Goal: Transaction & Acquisition: Purchase product/service

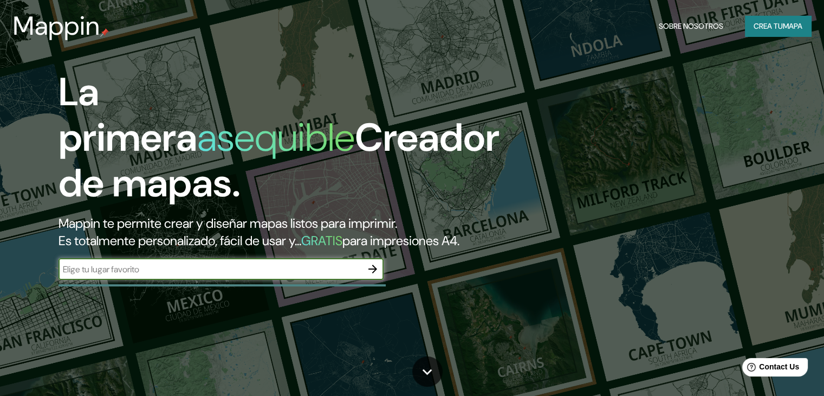
click at [798, 22] on font "mapa" at bounding box center [793, 26] width 20 height 10
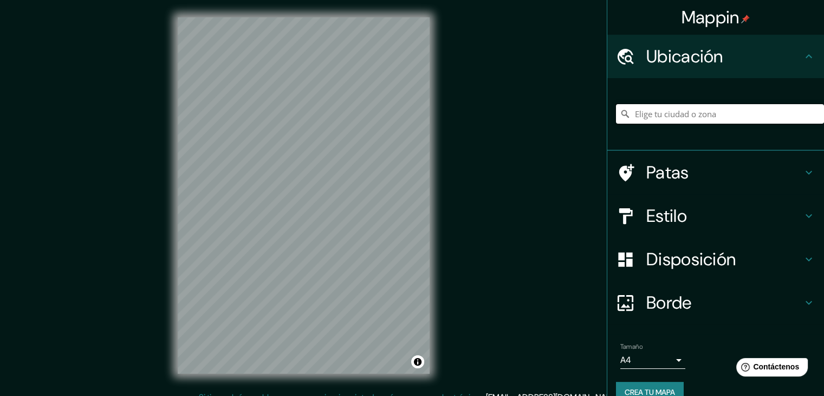
click at [686, 117] on input "Elige tu ciudad o zona" at bounding box center [720, 114] width 208 height 20
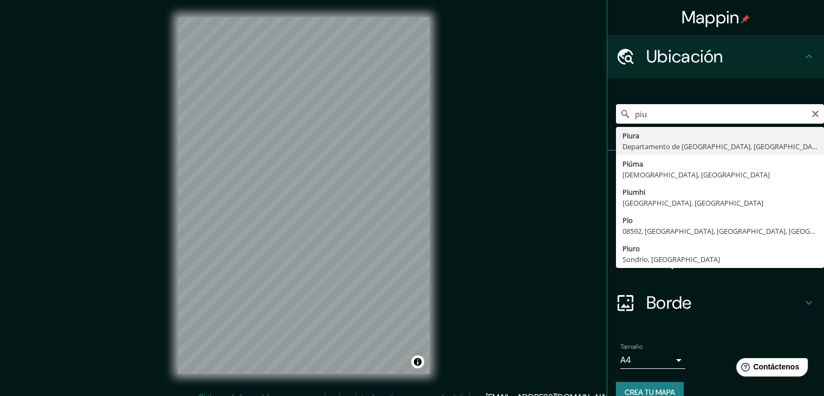
type input "Piura, [GEOGRAPHIC_DATA], [GEOGRAPHIC_DATA]"
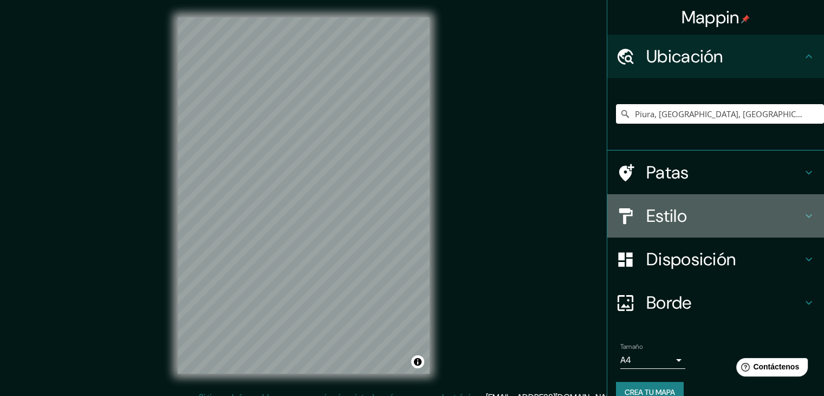
click at [673, 215] on font "Estilo" at bounding box center [667, 215] width 41 height 23
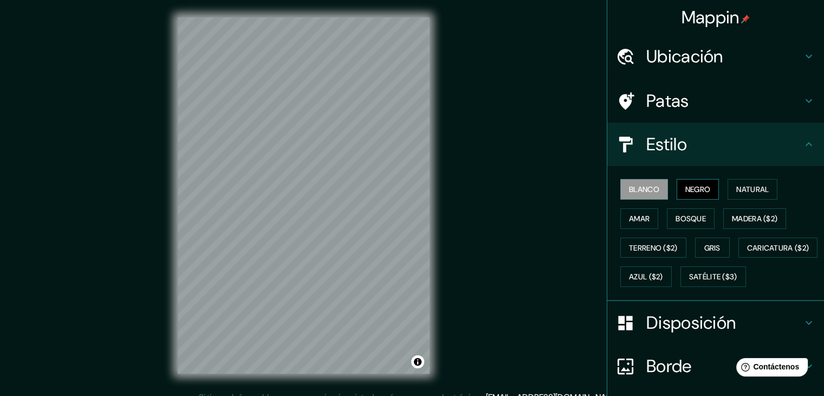
click at [698, 188] on font "Negro" at bounding box center [698, 189] width 25 height 10
click at [758, 182] on font "Natural" at bounding box center [753, 189] width 33 height 14
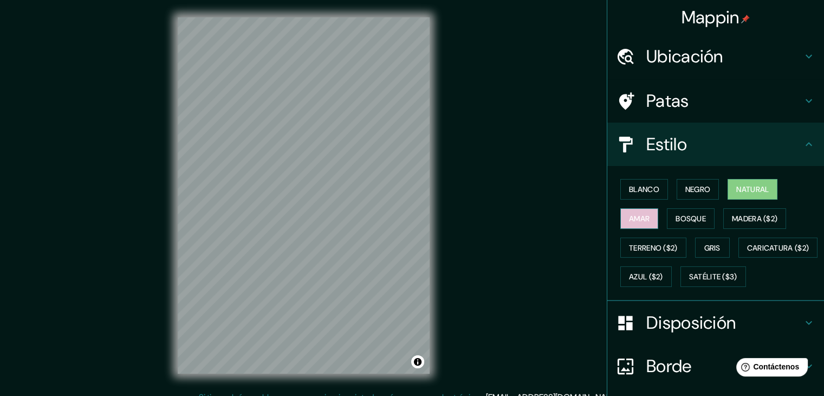
click at [636, 220] on font "Amar" at bounding box center [639, 219] width 21 height 10
click at [687, 216] on font "Bosque" at bounding box center [691, 219] width 30 height 10
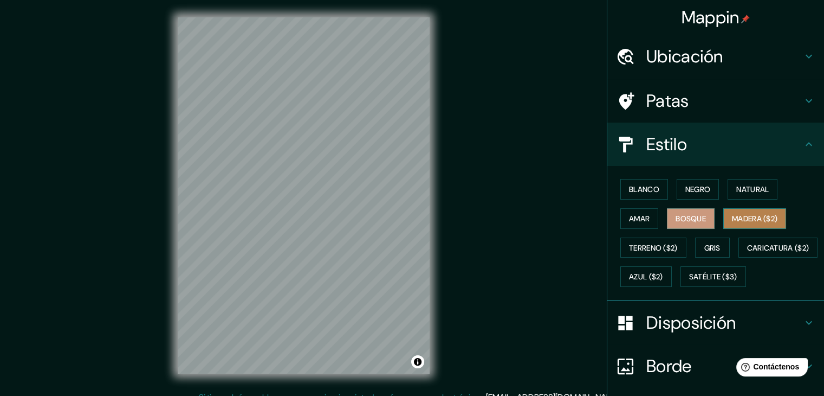
click at [768, 214] on font "Madera ($2)" at bounding box center [755, 219] width 46 height 10
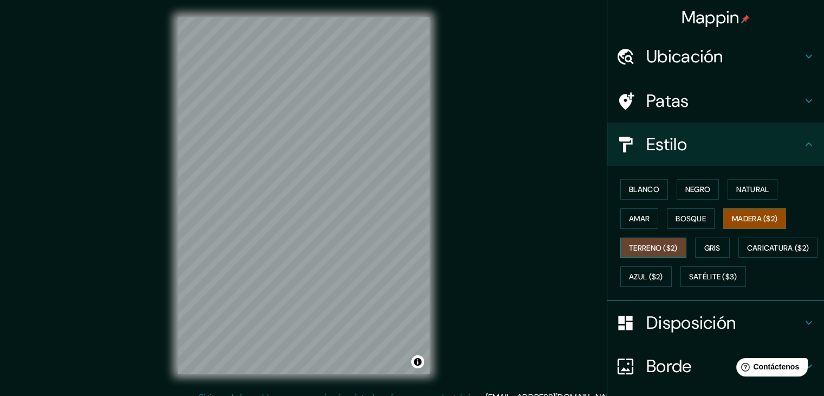
click at [646, 246] on font "Terreno ($2)" at bounding box center [653, 248] width 49 height 10
click at [705, 243] on font "Gris" at bounding box center [713, 248] width 16 height 10
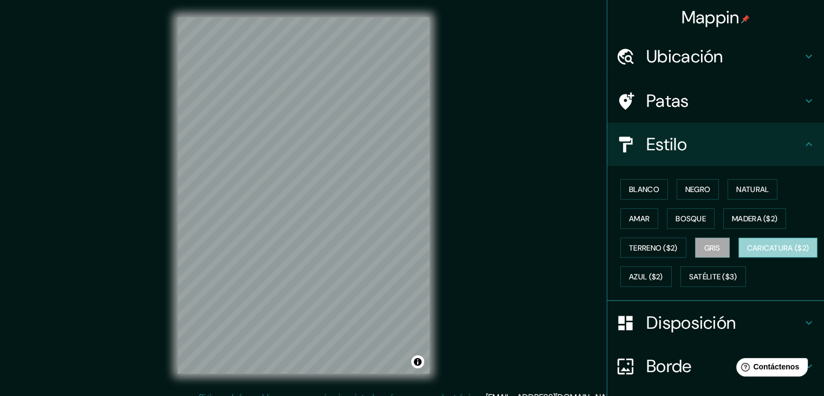
click at [747, 253] on font "Caricatura ($2)" at bounding box center [778, 248] width 62 height 10
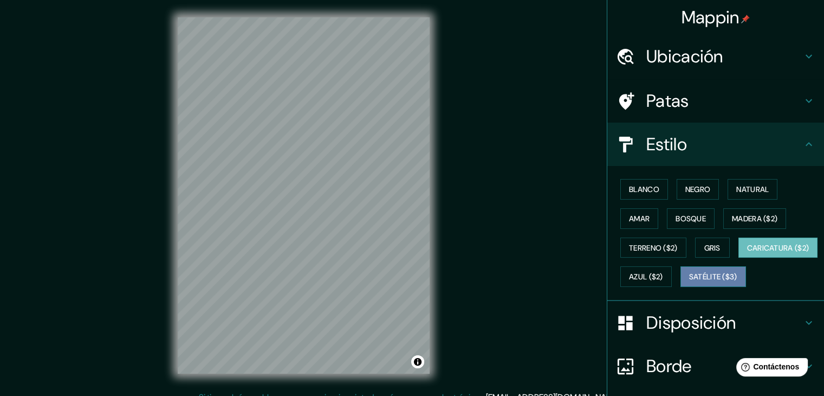
click at [689, 282] on font "Satélite ($3)" at bounding box center [713, 277] width 48 height 10
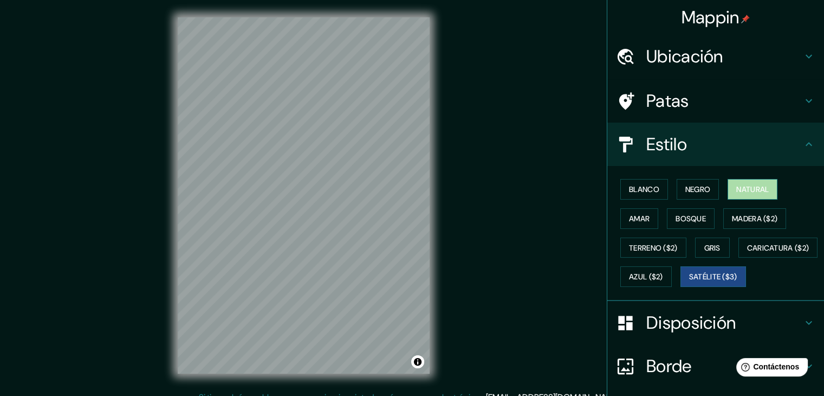
click at [743, 187] on font "Natural" at bounding box center [753, 189] width 33 height 10
click at [691, 186] on font "Negro" at bounding box center [698, 189] width 25 height 10
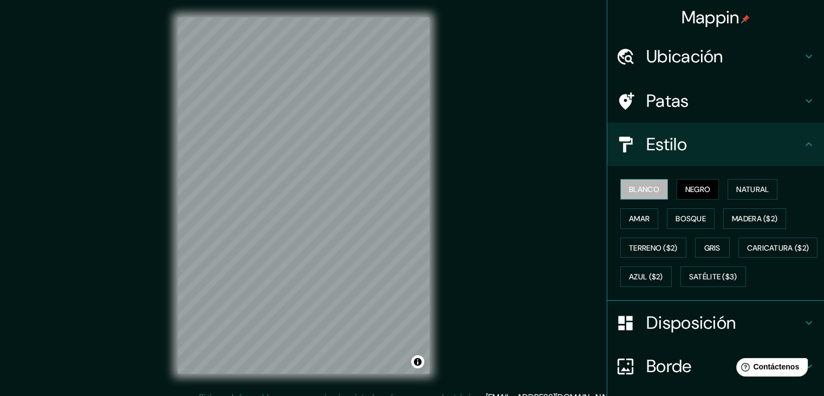
click at [644, 184] on font "Blanco" at bounding box center [644, 189] width 30 height 10
click at [700, 182] on font "Negro" at bounding box center [698, 189] width 25 height 14
click at [754, 195] on font "Natural" at bounding box center [753, 189] width 33 height 14
click at [716, 334] on font "Disposición" at bounding box center [691, 322] width 89 height 23
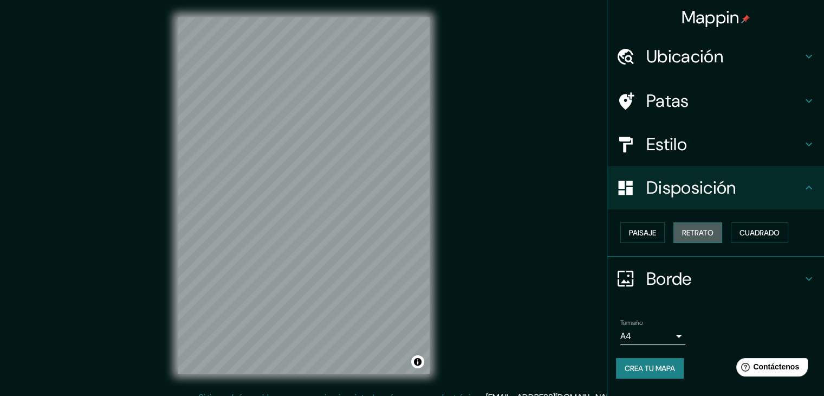
click at [696, 231] on font "Retrato" at bounding box center [697, 233] width 31 height 10
click at [778, 228] on font "Cuadrado" at bounding box center [760, 233] width 40 height 10
